Goal: Task Accomplishment & Management: Manage account settings

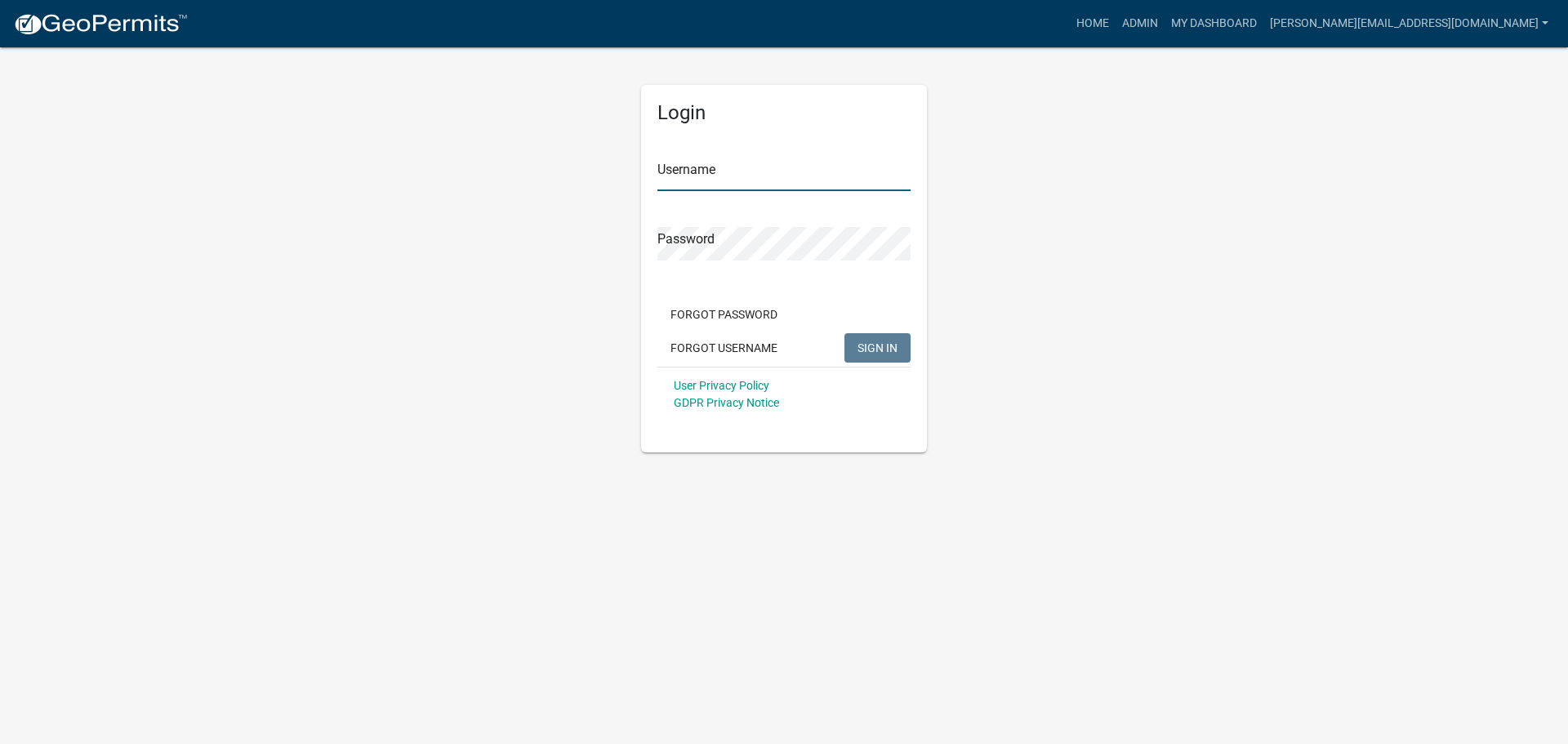
click at [716, 171] on input "Username" at bounding box center [784, 174] width 253 height 33
type input "[PERSON_NAME][EMAIL_ADDRESS][DOMAIN_NAME]"
click at [844, 333] on button "SIGN IN" at bounding box center [877, 348] width 66 height 29
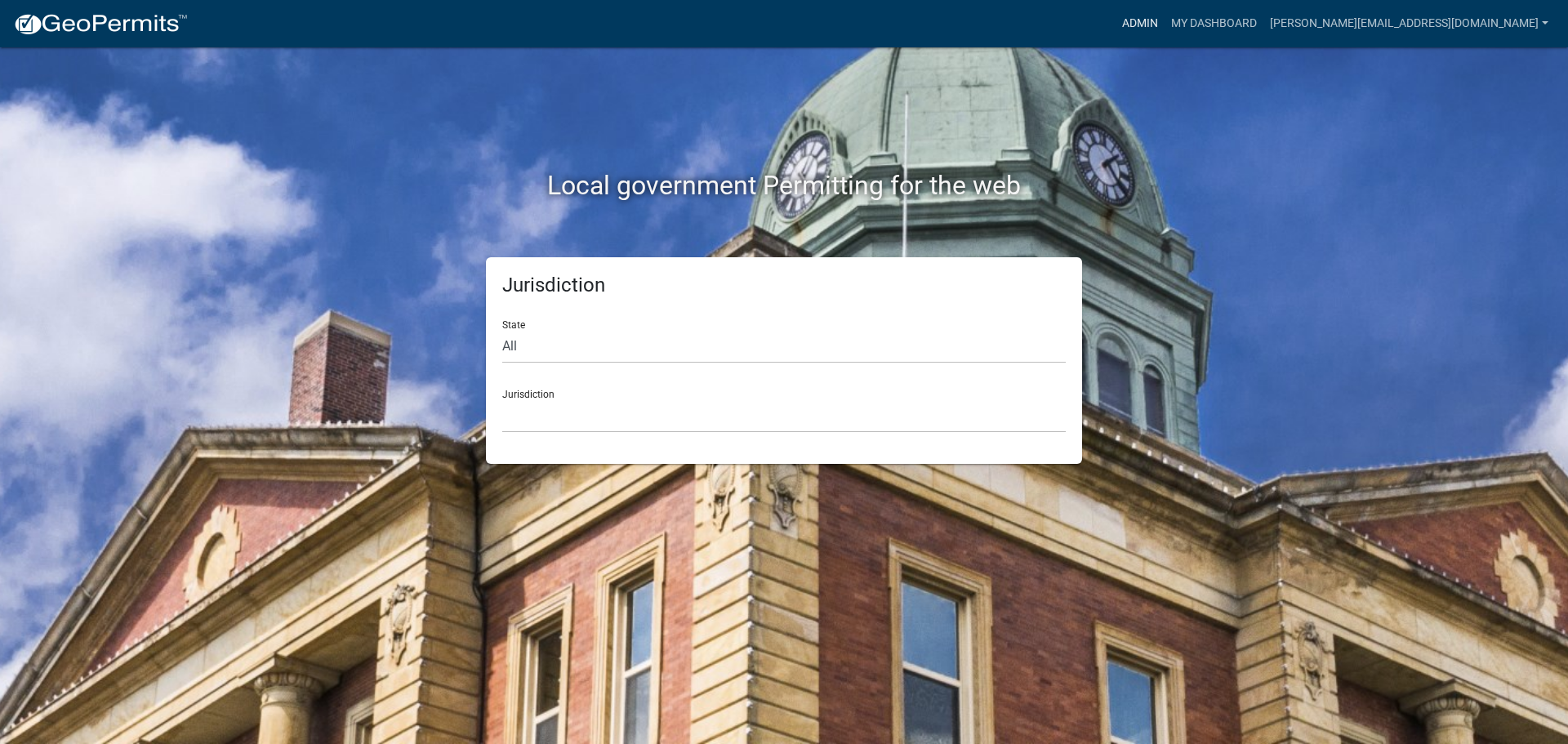
click at [1165, 23] on link "Admin" at bounding box center [1139, 24] width 49 height 31
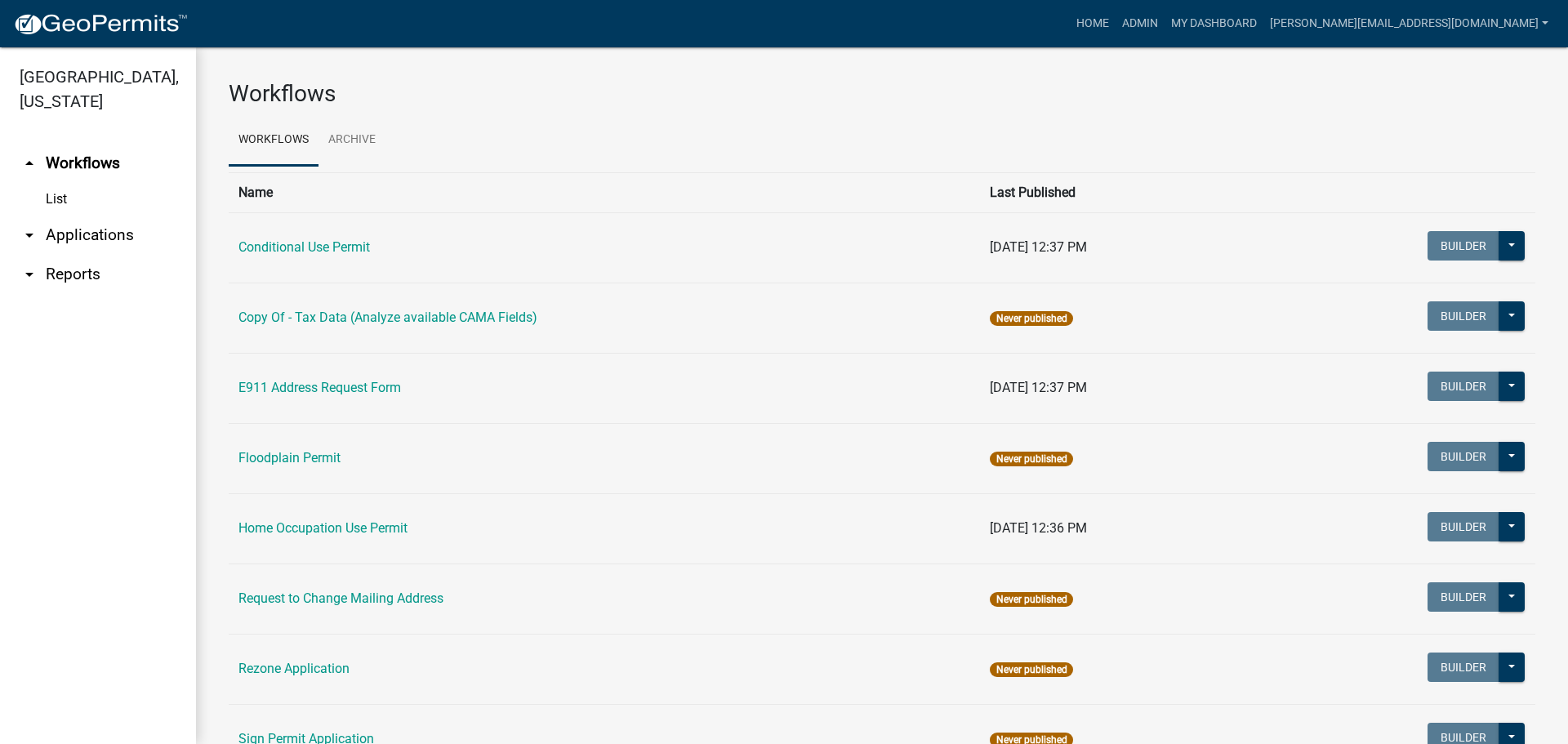
click at [82, 216] on link "arrow_drop_down Applications" at bounding box center [98, 235] width 196 height 39
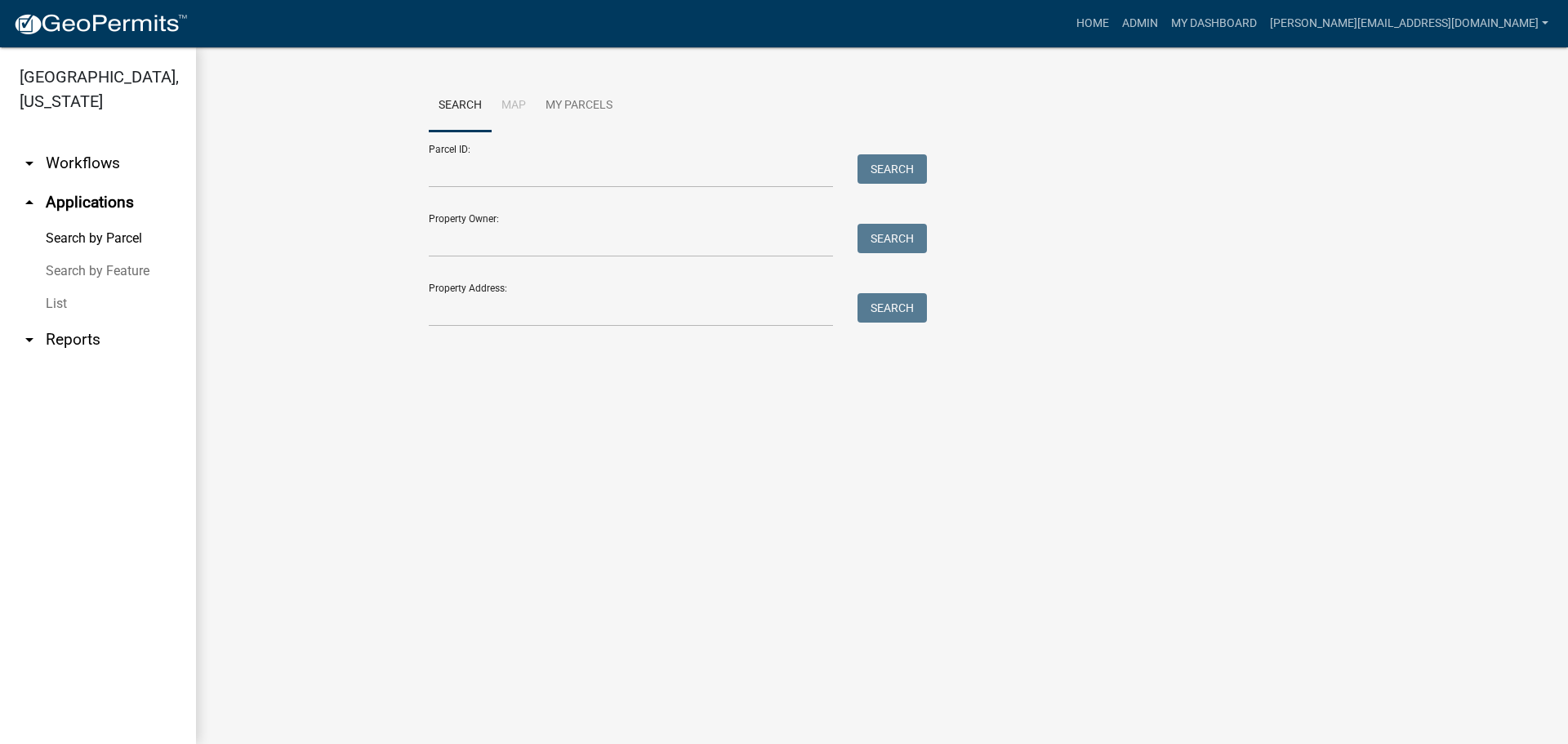
click at [63, 288] on link "List" at bounding box center [98, 304] width 196 height 33
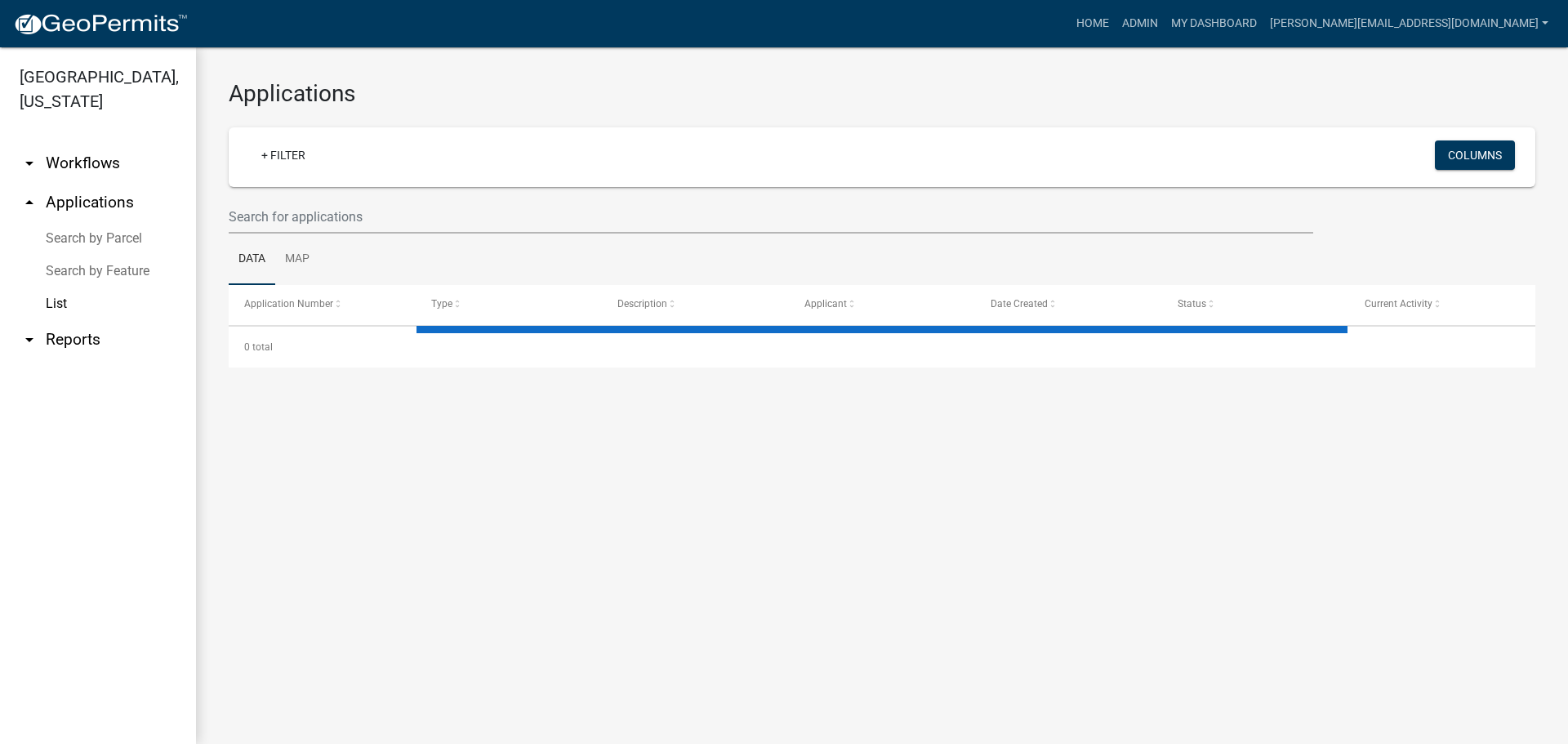
select select "3: 100"
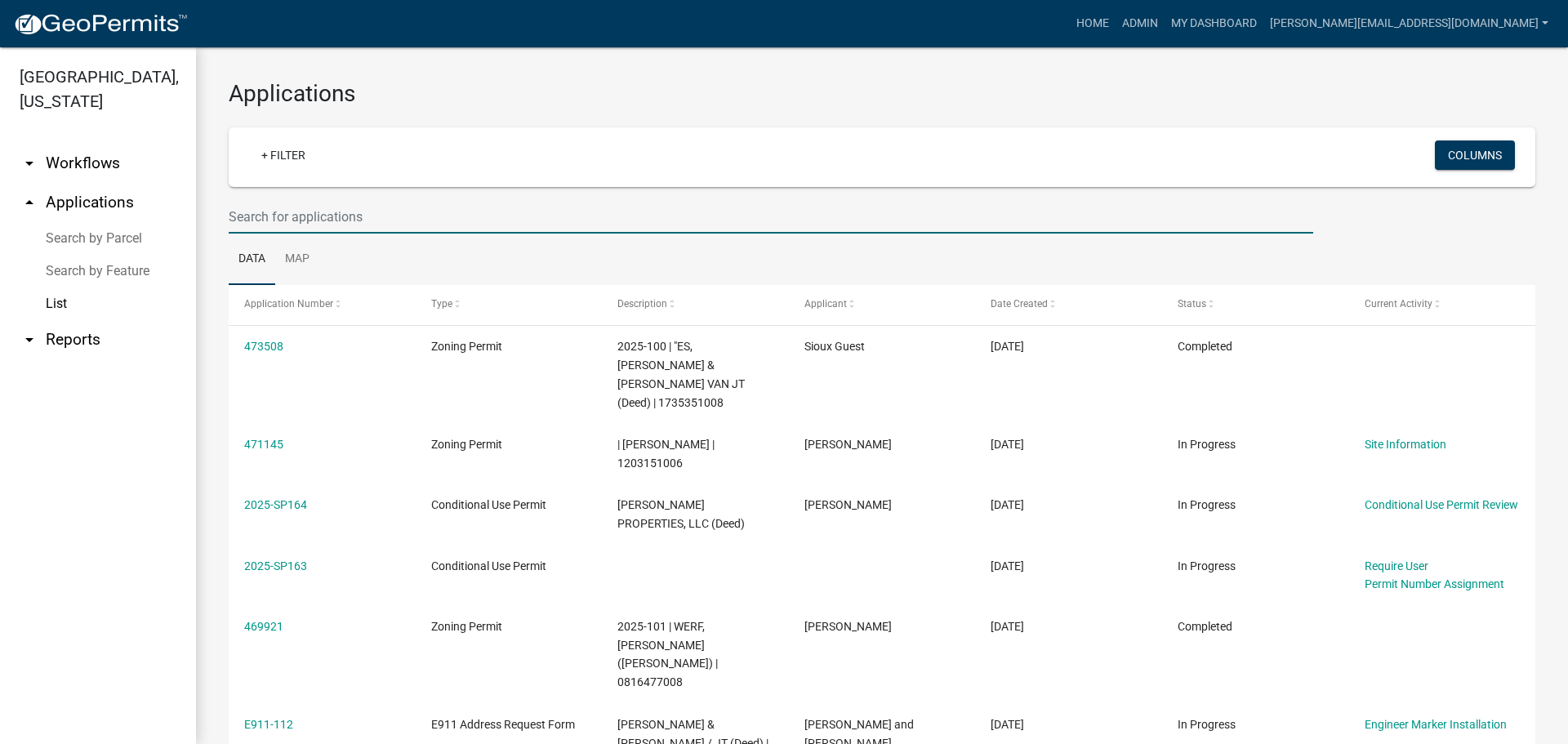
click at [296, 217] on input "text" at bounding box center [771, 217] width 1084 height 33
type input "2025-099"
